Goal: Task Accomplishment & Management: Manage account settings

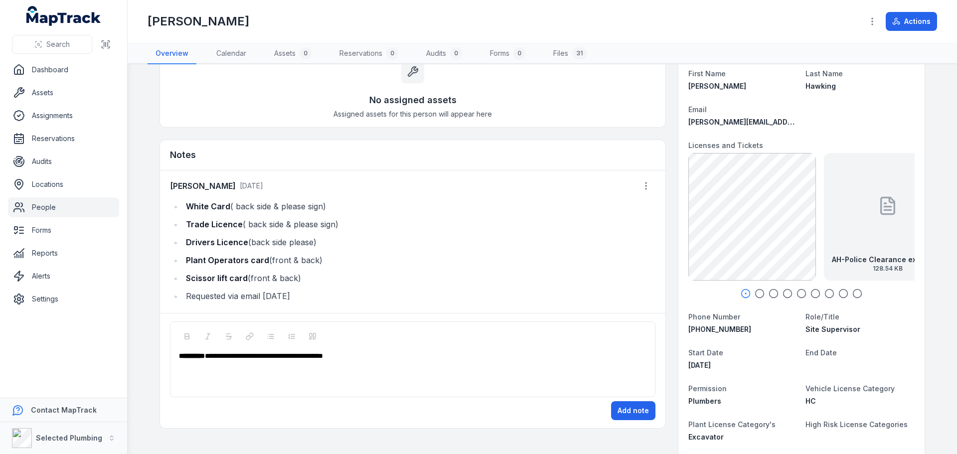
scroll to position [50, 0]
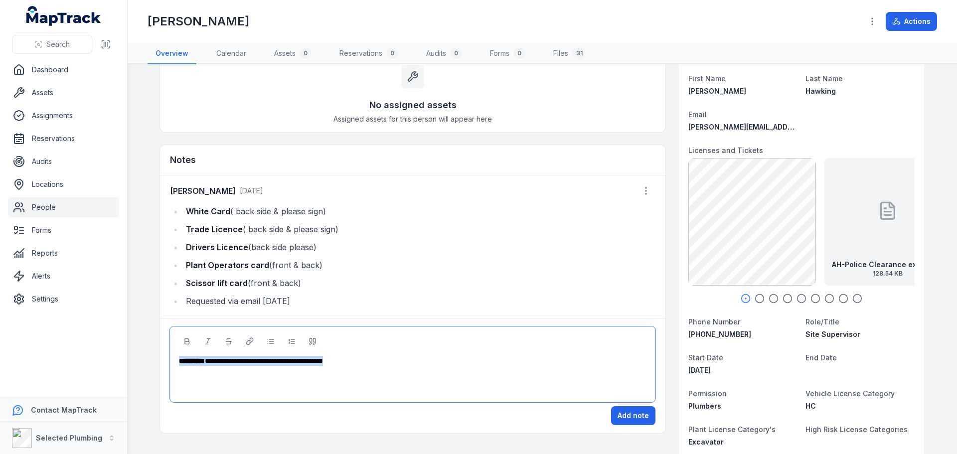
drag, startPoint x: 389, startPoint y: 361, endPoint x: 141, endPoint y: 362, distance: 248.8
click at [141, 362] on main "**********" at bounding box center [543, 259] width 830 height 390
click at [232, 366] on div "**********" at bounding box center [413, 376] width 469 height 40
click at [282, 398] on div "**********" at bounding box center [413, 365] width 486 height 76
drag, startPoint x: 182, startPoint y: 265, endPoint x: 316, endPoint y: 264, distance: 133.1
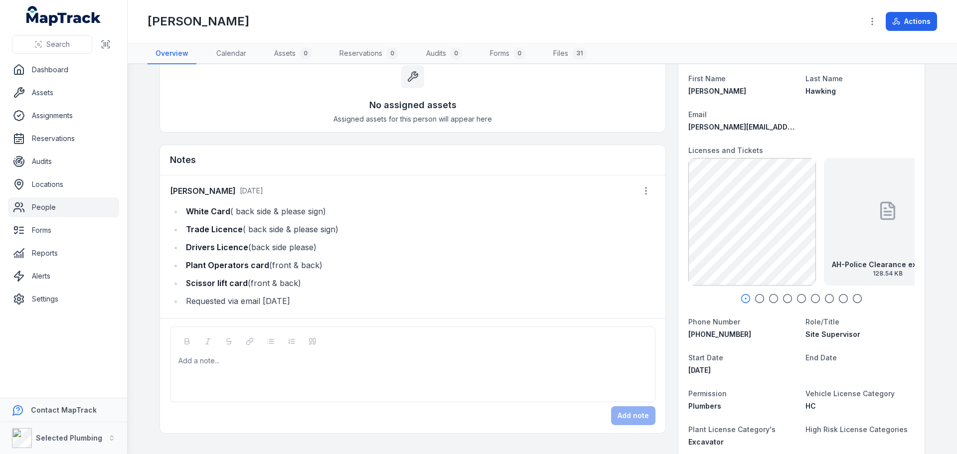
click at [316, 264] on li "Plant Operators card (front & back)" at bounding box center [419, 265] width 473 height 14
copy li "Plant Operators card (front & back)"
click at [185, 359] on div at bounding box center [413, 361] width 468 height 10
paste div
click at [634, 418] on button "Add note" at bounding box center [633, 415] width 44 height 19
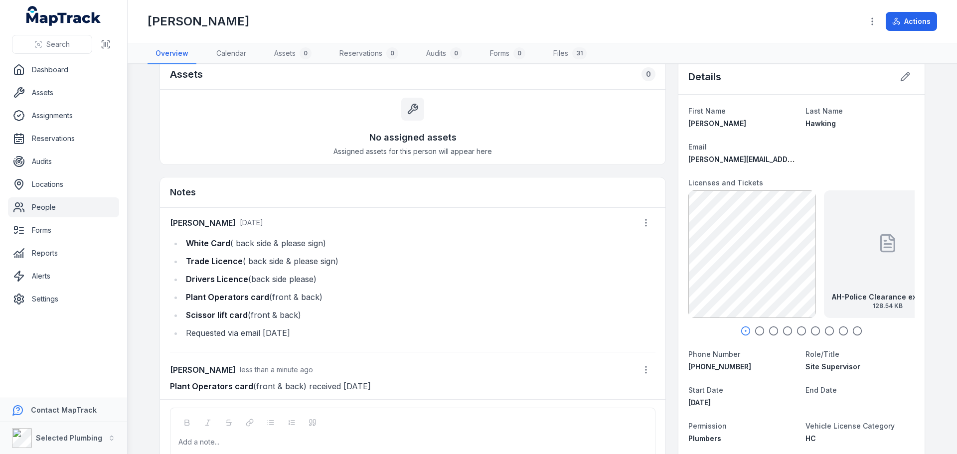
scroll to position [0, 0]
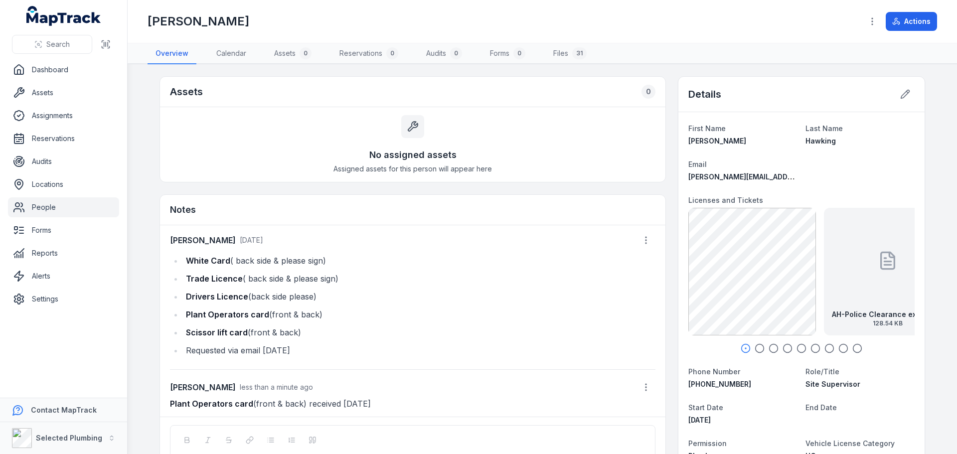
click at [911, 89] on div "Details" at bounding box center [802, 94] width 246 height 35
click at [903, 95] on icon at bounding box center [906, 94] width 8 height 8
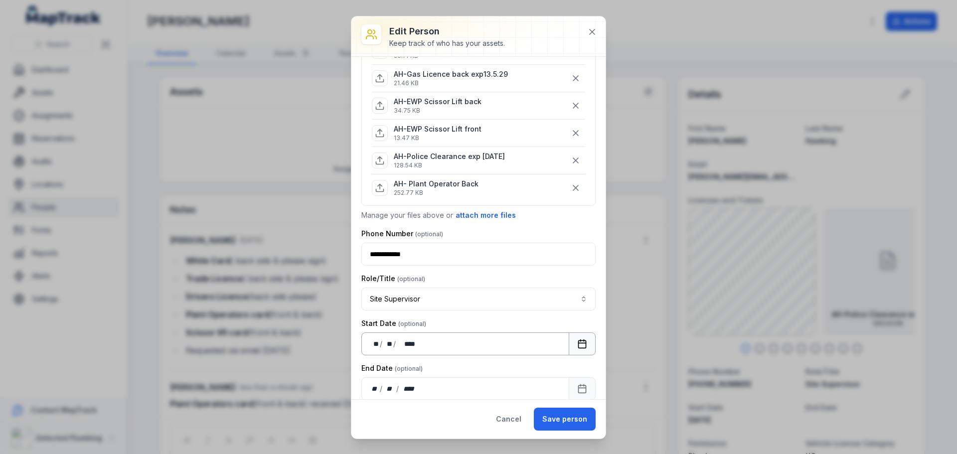
scroll to position [249, 0]
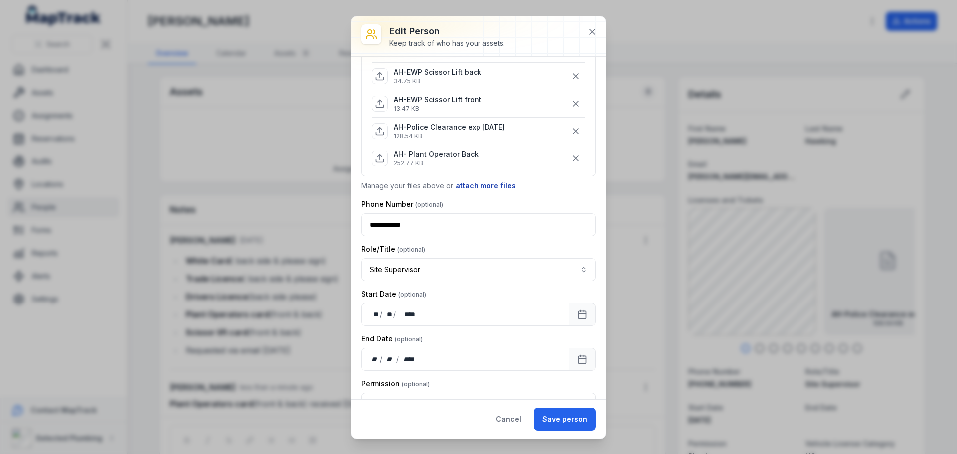
click at [482, 186] on button "attach more files" at bounding box center [485, 186] width 61 height 11
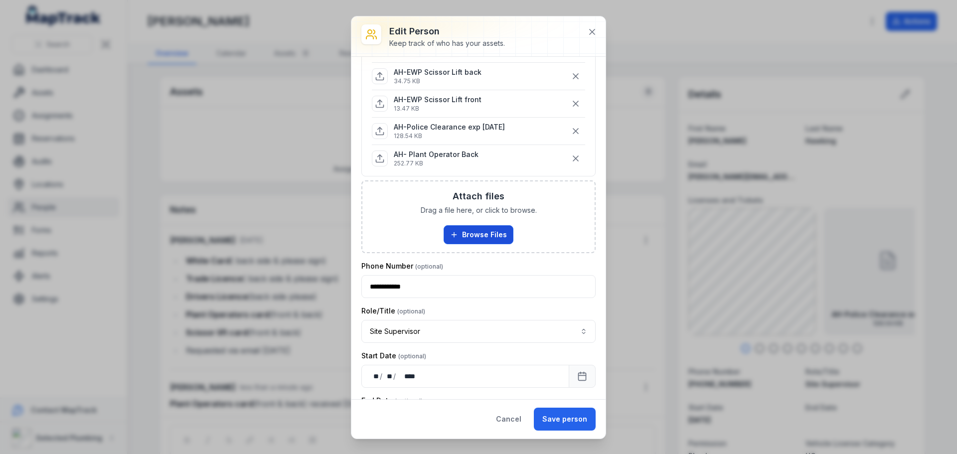
click at [466, 231] on button "Browse Files" at bounding box center [479, 234] width 70 height 19
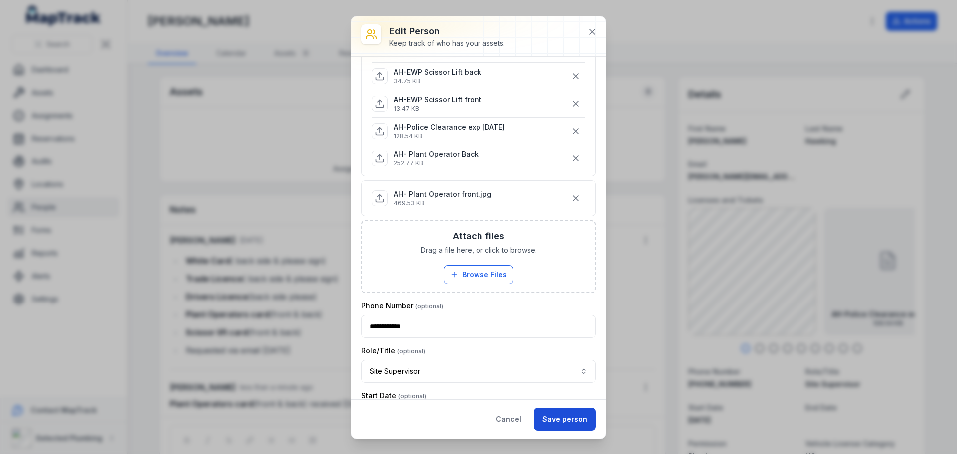
click at [562, 411] on button "Save person" at bounding box center [565, 419] width 62 height 23
click at [564, 423] on button "Save person" at bounding box center [565, 419] width 62 height 23
